Goal: Information Seeking & Learning: Learn about a topic

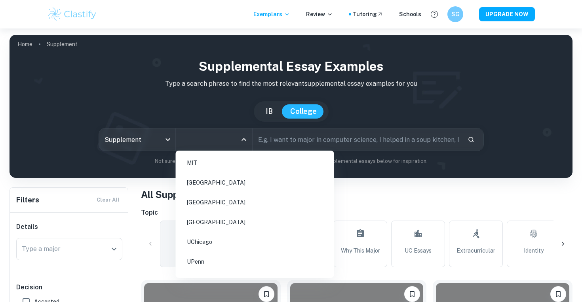
click at [207, 139] on input "All Colleges" at bounding box center [207, 139] width 57 height 15
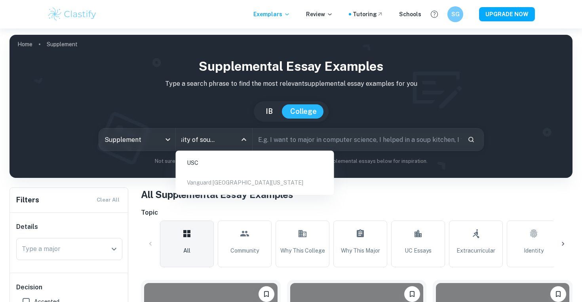
scroll to position [0, 22]
click at [195, 159] on li "USC" at bounding box center [255, 163] width 152 height 18
type input "university of southern [GEOGRAPHIC_DATA]"
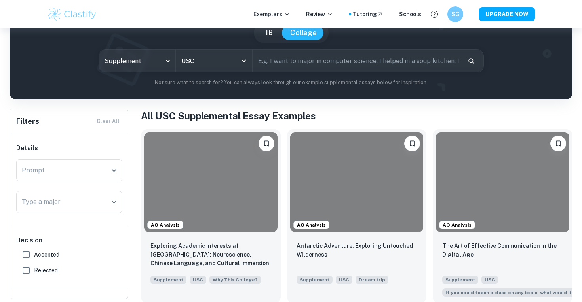
scroll to position [79, 0]
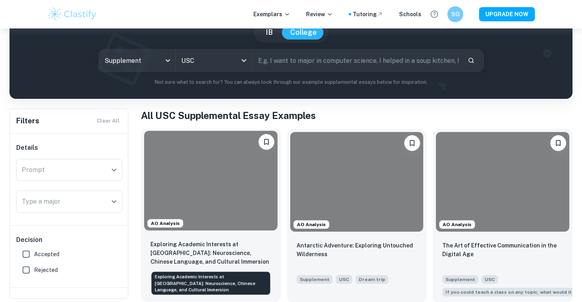
click at [184, 241] on p "Exploring Academic Interests at [GEOGRAPHIC_DATA]: Neuroscience, Chinese Langua…" at bounding box center [210, 253] width 121 height 26
